Goal: Download file/media

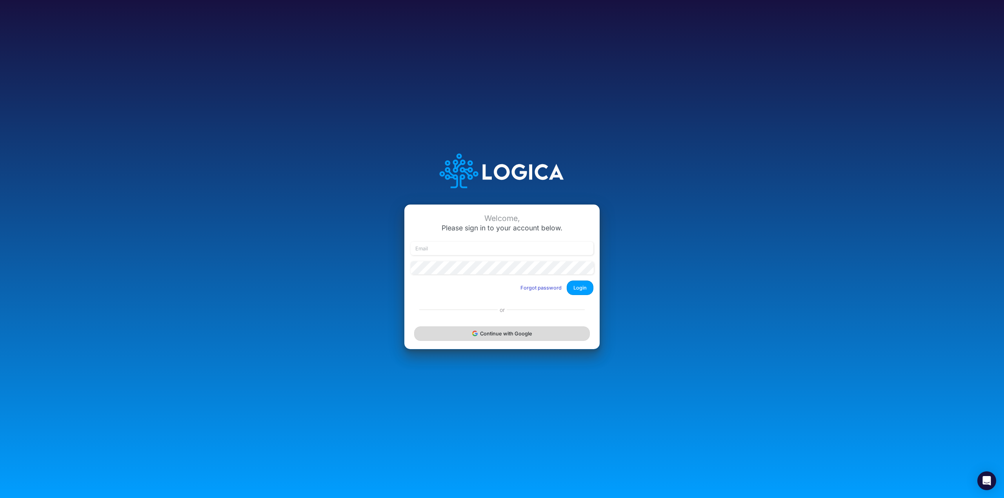
click at [524, 334] on button "Continue with Google" at bounding box center [502, 334] width 176 height 15
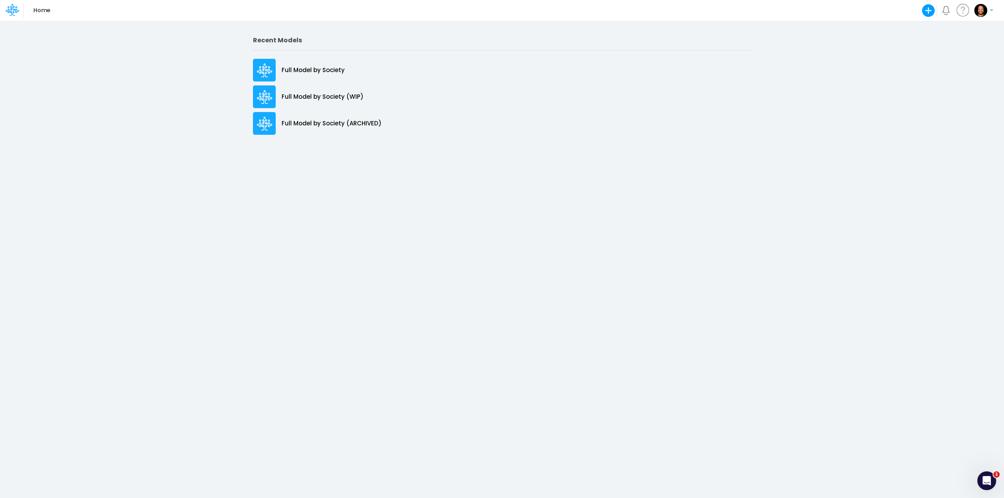
click at [234, 47] on div "Recent Models Full Model by Society Full Model by Society (WIP) Full Model by S…" at bounding box center [502, 259] width 1004 height 477
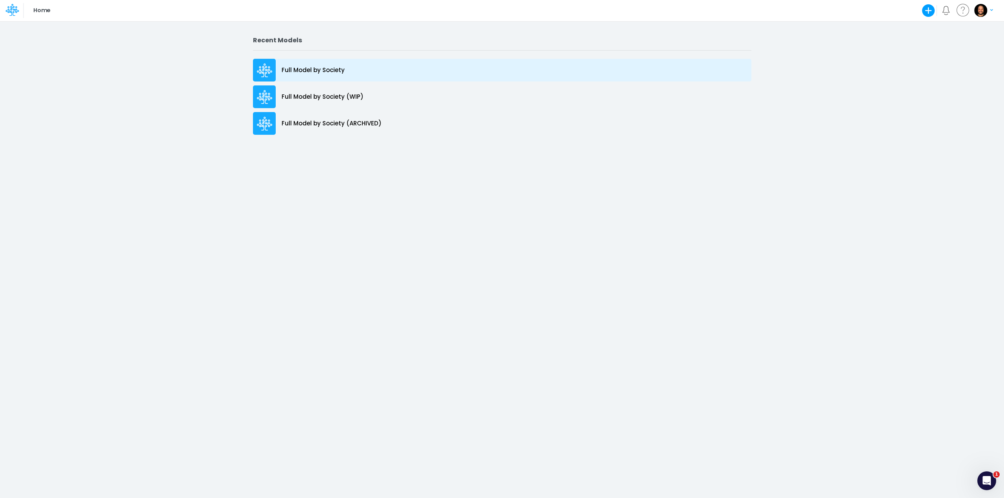
click at [367, 71] on div "Full Model by Society" at bounding box center [502, 70] width 498 height 23
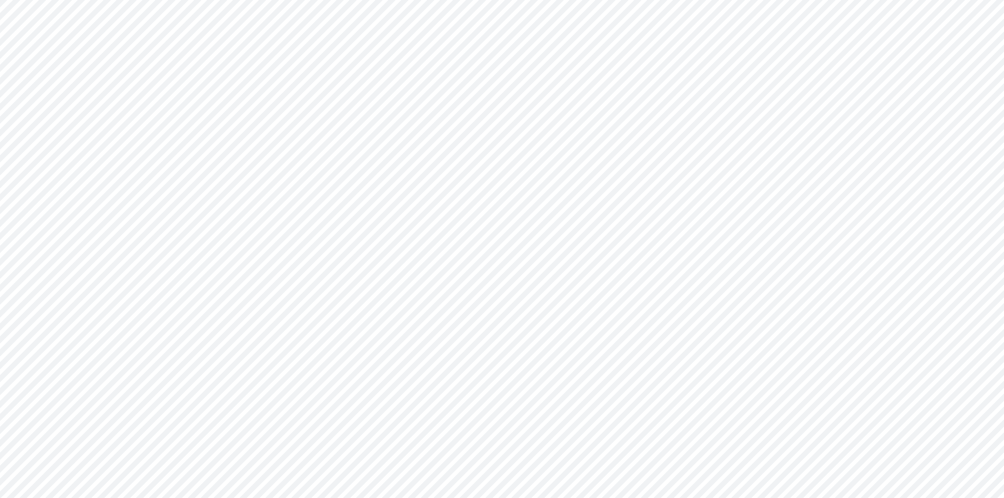
type input "Consolidated FS - BACENGAAP"
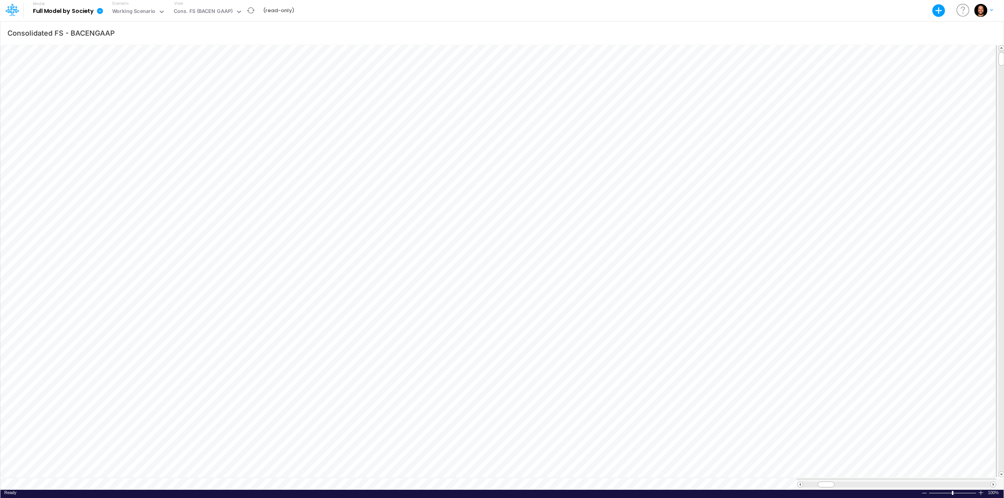
click at [98, 13] on icon at bounding box center [100, 11] width 6 height 6
click at [131, 34] on button "Export" at bounding box center [140, 31] width 84 height 13
click at [405, 24] on div "Consolidated FS - BACENGAAP" at bounding box center [501, 33] width 1003 height 22
click at [196, 11] on div "Cons. FS (BACEN GAAP)" at bounding box center [203, 11] width 59 height 9
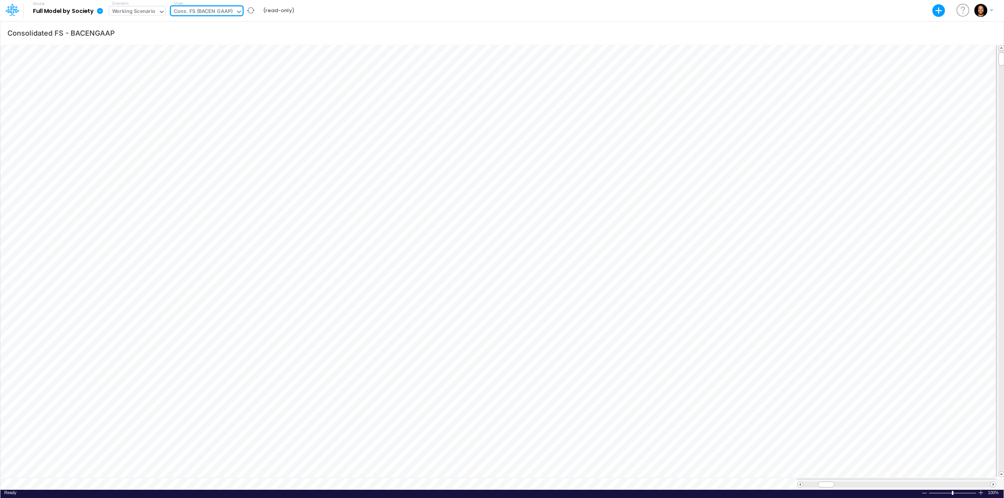
click at [150, 13] on div "Working Scenario" at bounding box center [134, 11] width 44 height 9
click at [149, 27] on div "Working Scenario" at bounding box center [135, 25] width 44 height 7
click at [53, 11] on b "Full Model by Society" at bounding box center [63, 11] width 61 height 7
click at [98, 11] on icon at bounding box center [100, 11] width 6 height 6
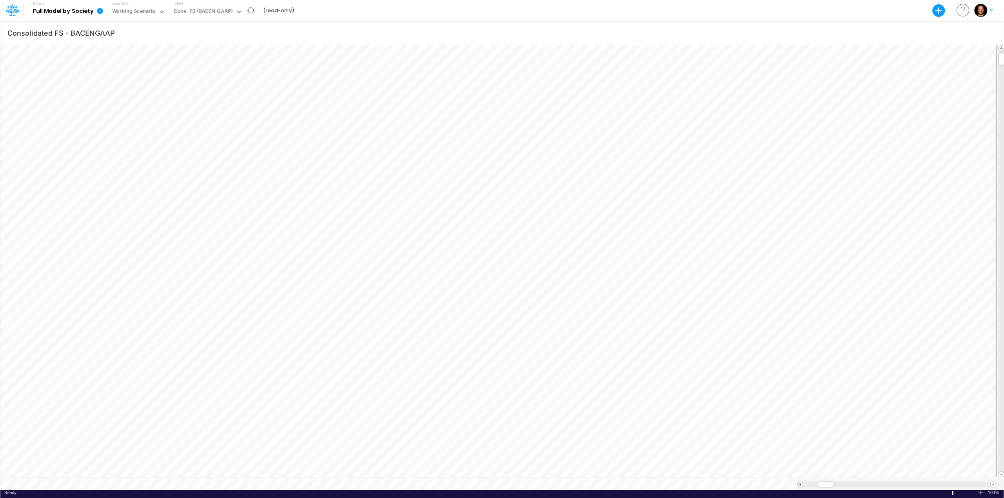
click at [99, 6] on link at bounding box center [102, 10] width 16 height 20
click at [116, 29] on button "Export" at bounding box center [140, 31] width 84 height 13
click at [216, 39] on button "Excel" at bounding box center [224, 36] width 84 height 12
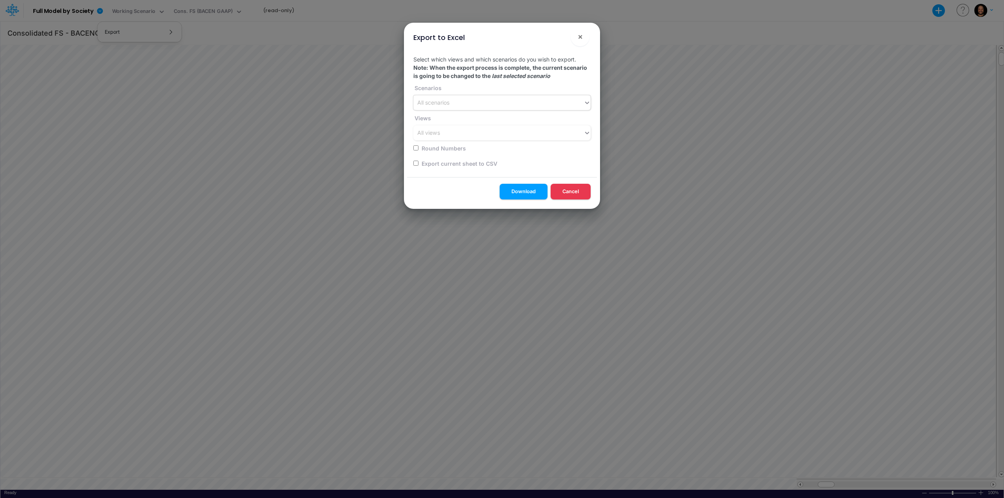
click at [566, 104] on div "All scenarios" at bounding box center [498, 102] width 170 height 13
click at [583, 38] on button "×" at bounding box center [579, 36] width 19 height 19
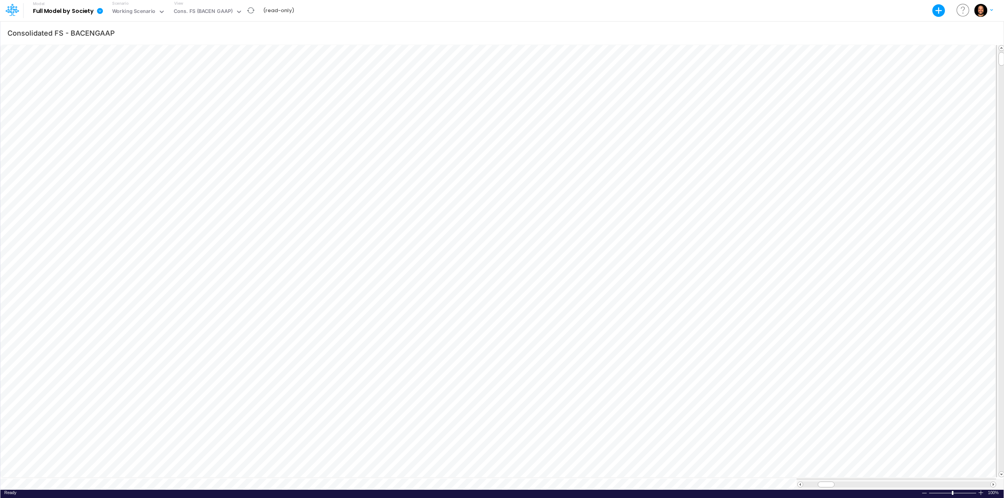
click at [99, 12] on icon at bounding box center [100, 11] width 6 height 6
click at [162, 33] on button "Export" at bounding box center [140, 31] width 84 height 13
click at [101, 13] on icon at bounding box center [100, 11] width 6 height 6
click at [120, 38] on button "Export" at bounding box center [140, 31] width 84 height 13
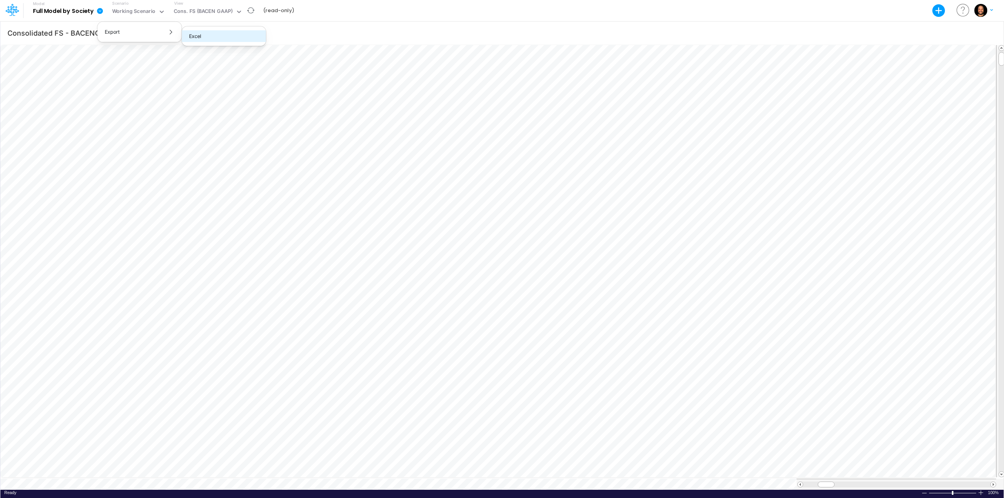
click at [246, 36] on button "Excel" at bounding box center [224, 36] width 84 height 12
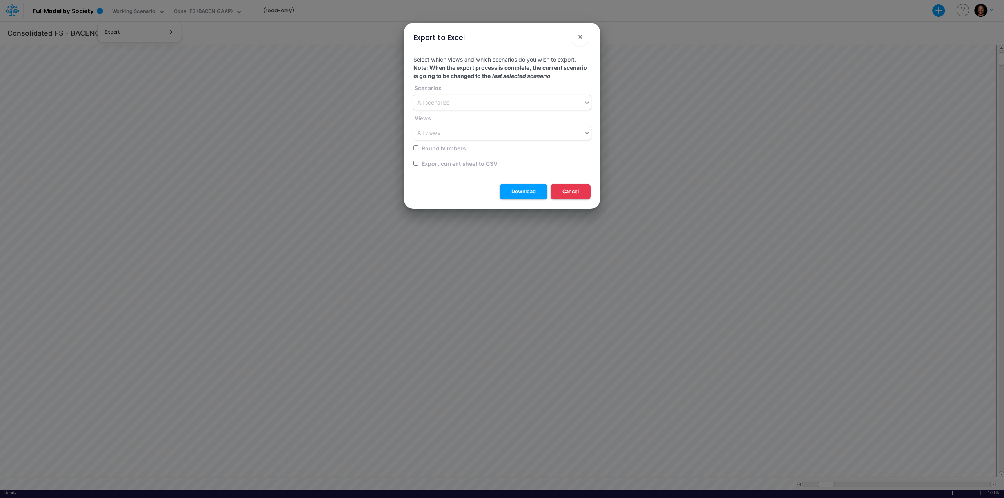
click at [496, 98] on div "All scenarios" at bounding box center [498, 102] width 170 height 13
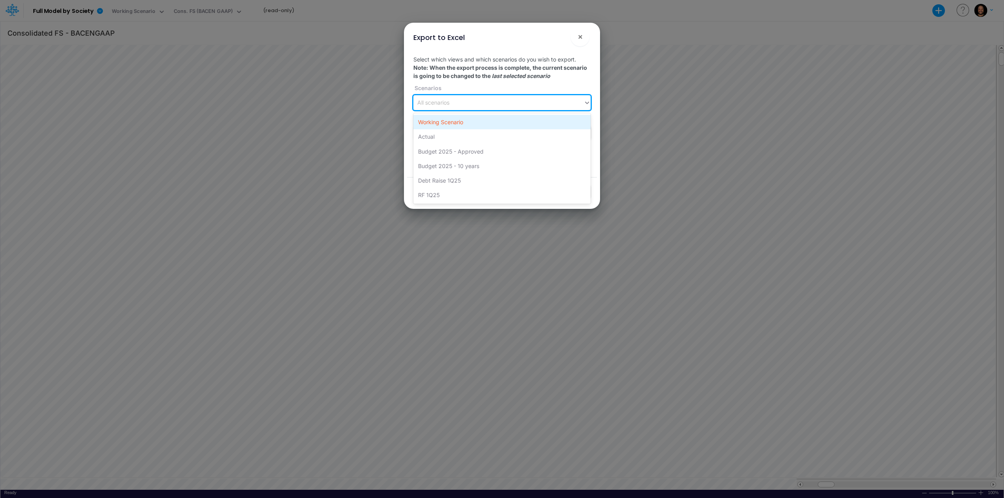
click at [500, 125] on div "Working Scenario" at bounding box center [501, 122] width 177 height 15
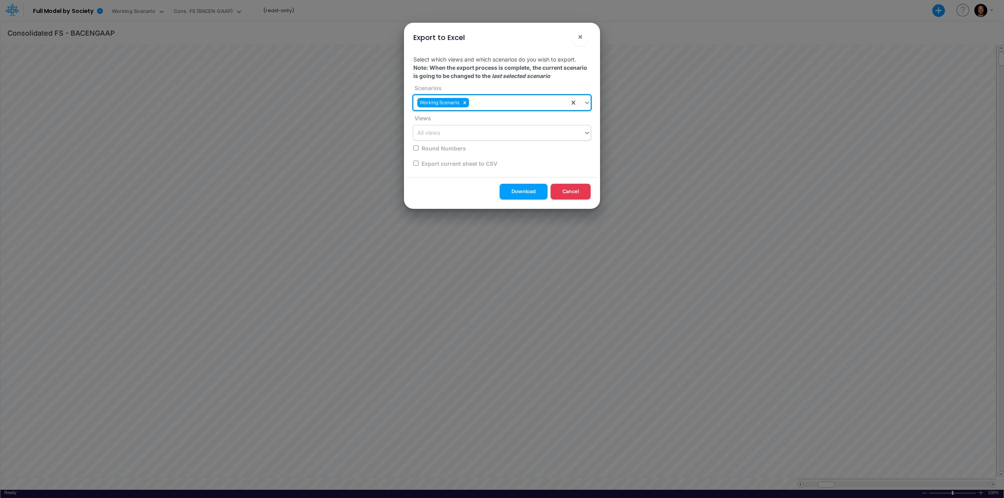
click at [508, 140] on div "All views" at bounding box center [501, 132] width 177 height 15
click at [518, 106] on div "Working Scenario" at bounding box center [491, 102] width 156 height 13
click at [519, 106] on div "Working Scenario" at bounding box center [491, 102] width 156 height 13
click at [518, 131] on div "All views" at bounding box center [498, 133] width 170 height 13
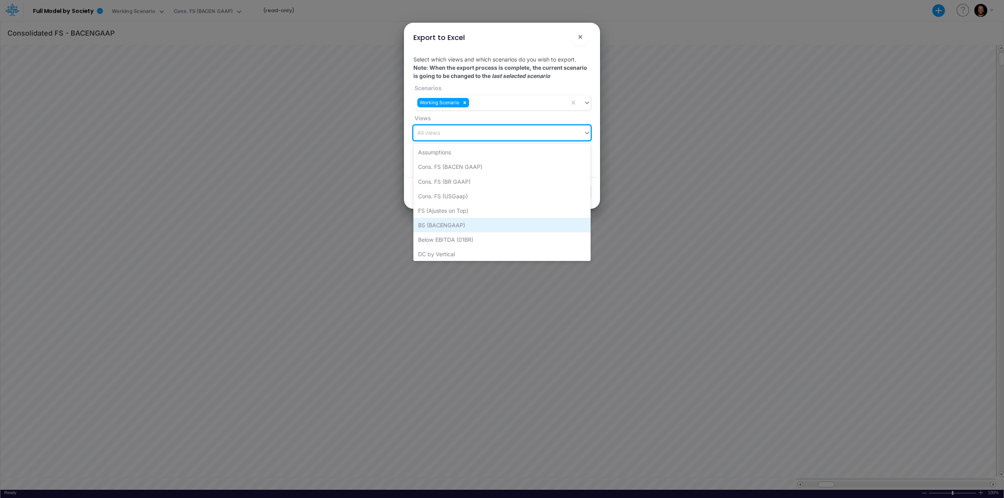
click at [496, 222] on div "BS (BACENGAAP)" at bounding box center [501, 225] width 177 height 15
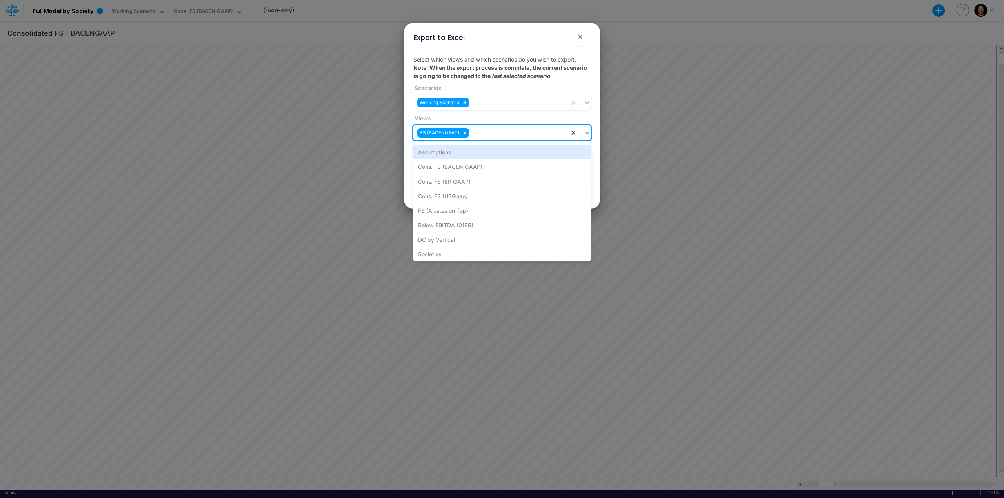
click at [495, 135] on div "BS (BACENGAAP)" at bounding box center [491, 133] width 156 height 13
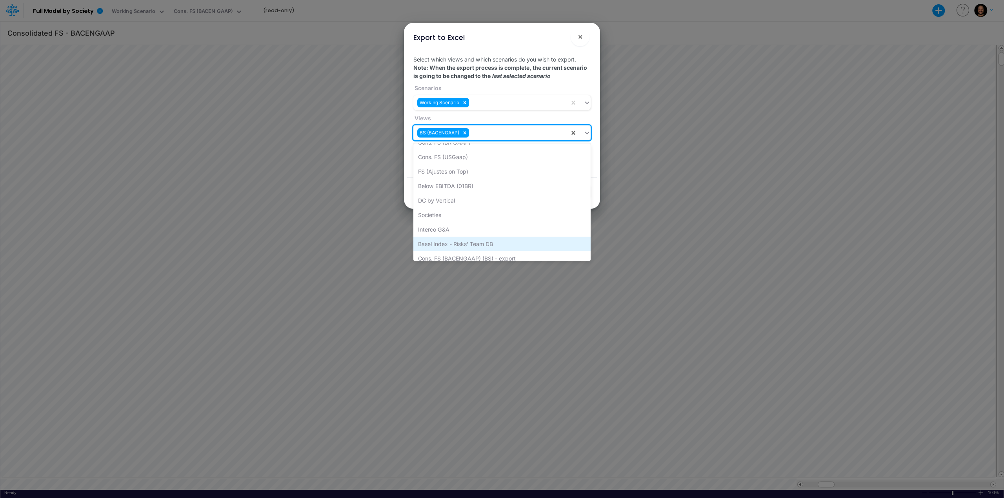
click at [485, 241] on div "Basel Index - Risks' Team DB" at bounding box center [501, 244] width 177 height 15
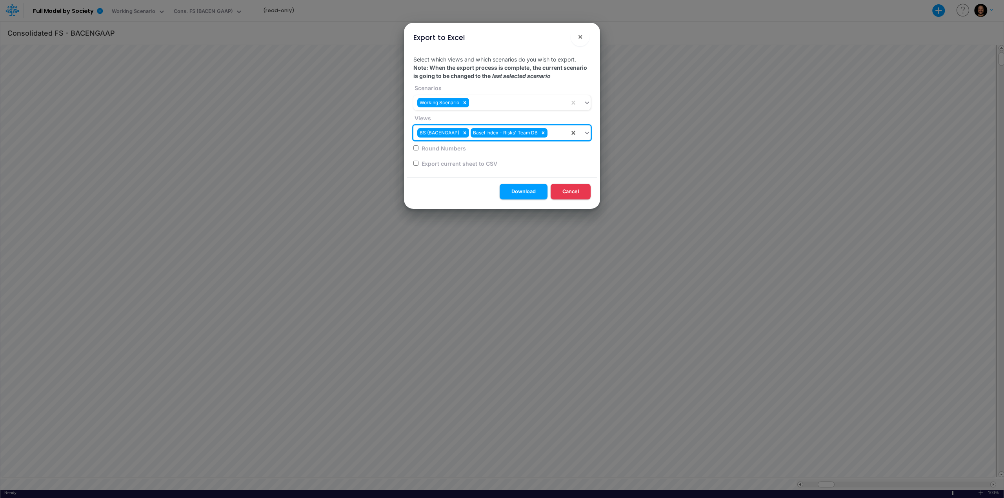
click at [560, 134] on div "BS (BACENGAAP) Basel Index - Risks' Team DB" at bounding box center [491, 133] width 156 height 13
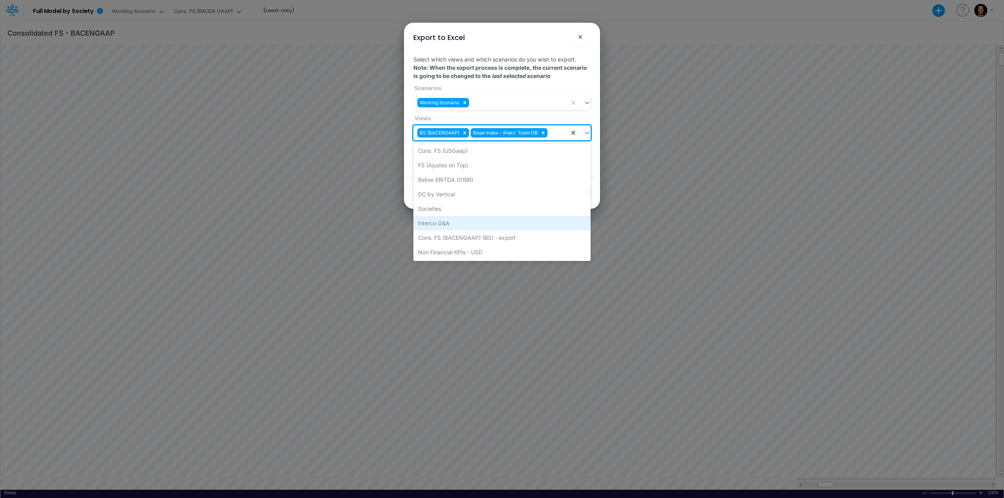
scroll to position [45, 0]
click at [483, 165] on div "FS (Ajustes on Top)" at bounding box center [501, 165] width 177 height 15
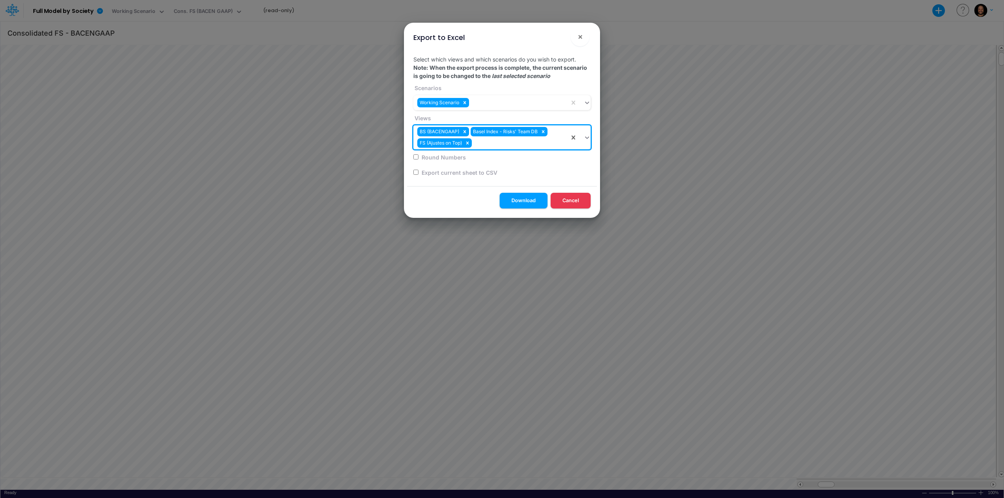
click at [492, 142] on div "BS (BACENGAAP) Basel Index - Risks' Team DB FS (Ajustes on Top)" at bounding box center [491, 137] width 156 height 24
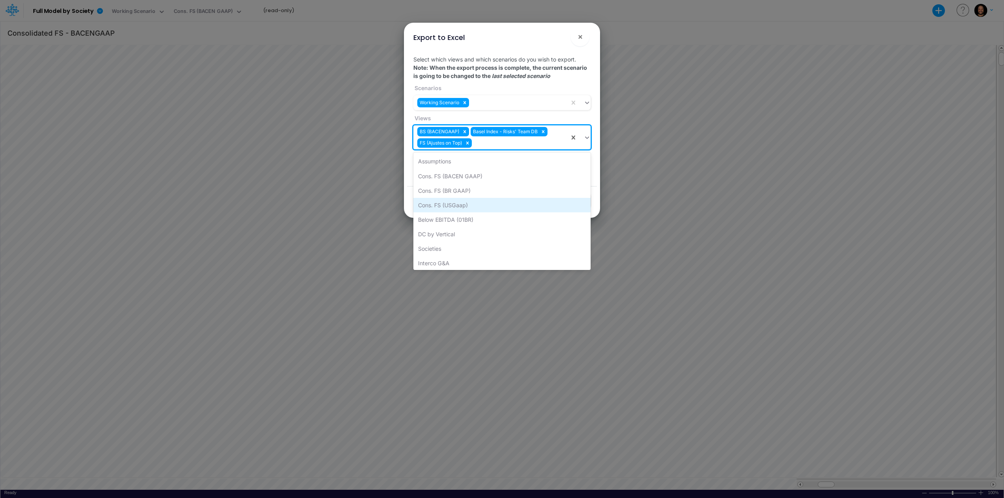
scroll to position [31, 0]
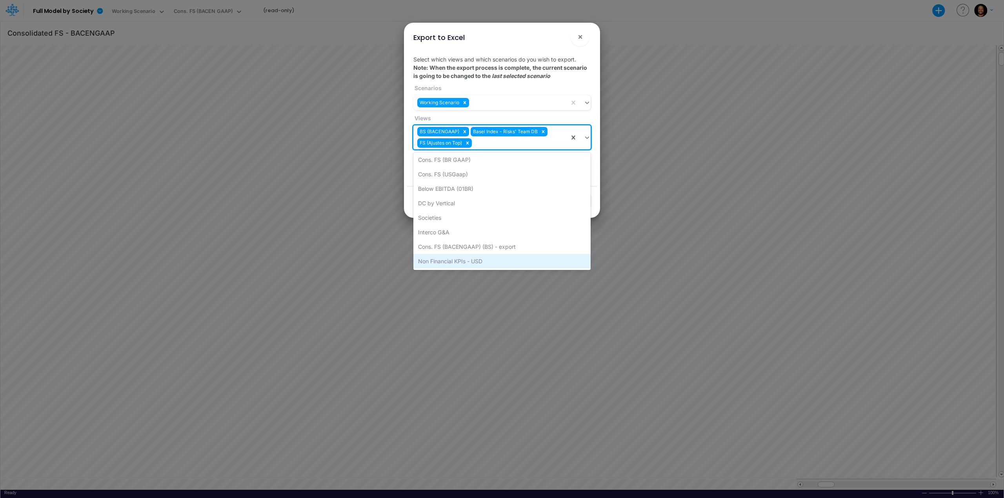
click at [484, 262] on div "Non Financial KPIs - USD" at bounding box center [501, 261] width 177 height 15
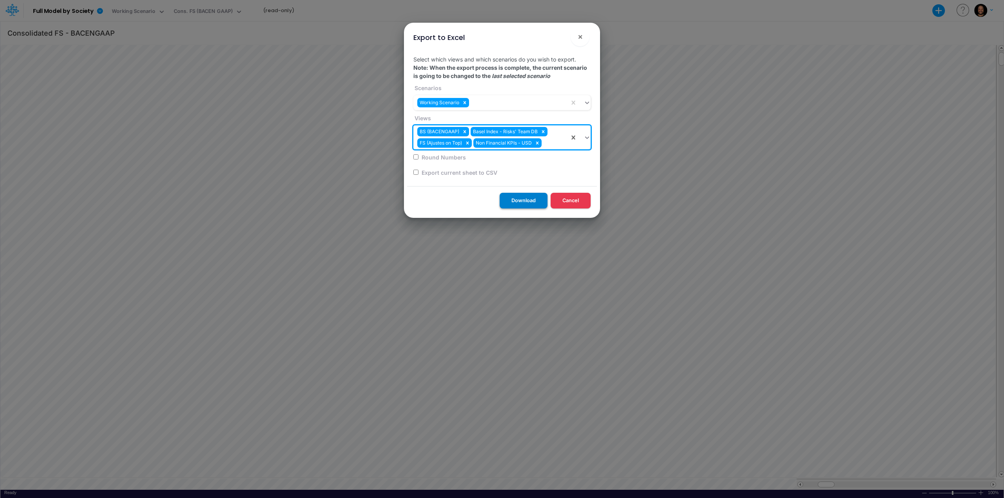
click at [519, 203] on button "Download" at bounding box center [523, 200] width 48 height 15
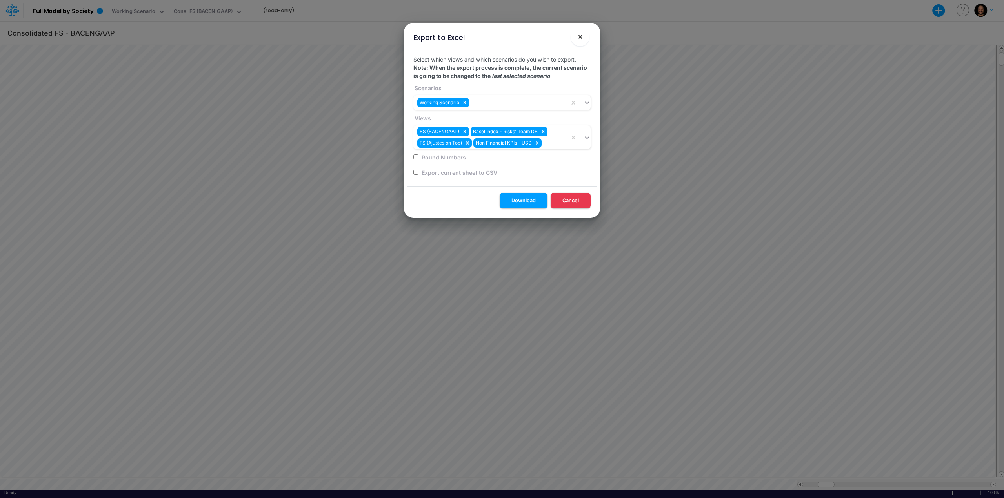
click at [572, 41] on button "×" at bounding box center [579, 36] width 19 height 19
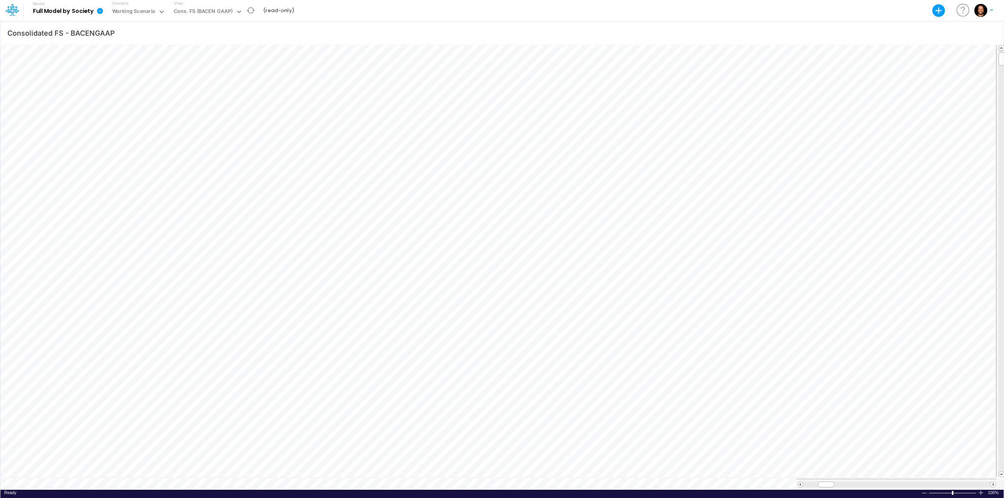
click at [99, 11] on icon at bounding box center [100, 11] width 6 height 6
